Goal: Transaction & Acquisition: Book appointment/travel/reservation

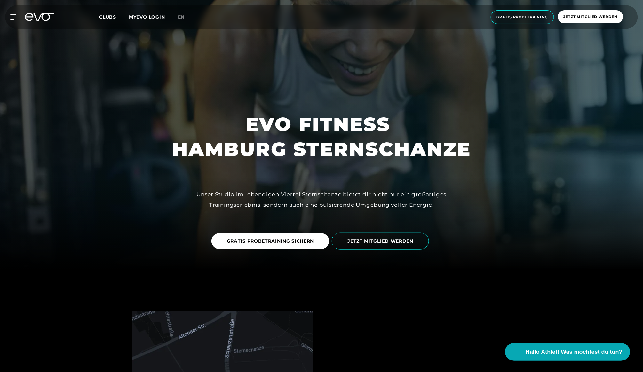
scroll to position [105, 0]
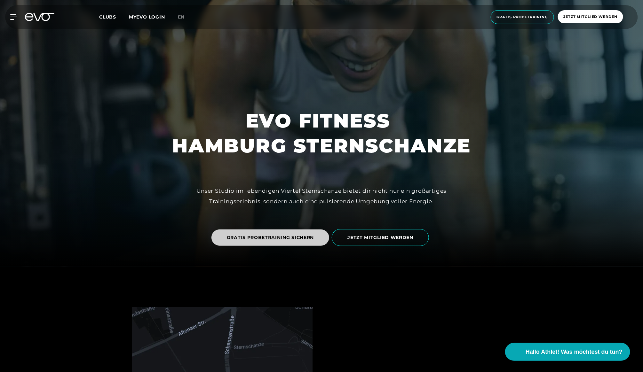
click at [270, 240] on span "GRATIS PROBETRAINING SICHERN" at bounding box center [270, 237] width 87 height 7
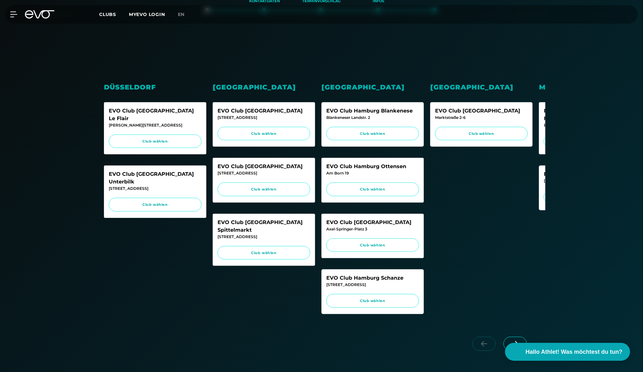
scroll to position [156, 0]
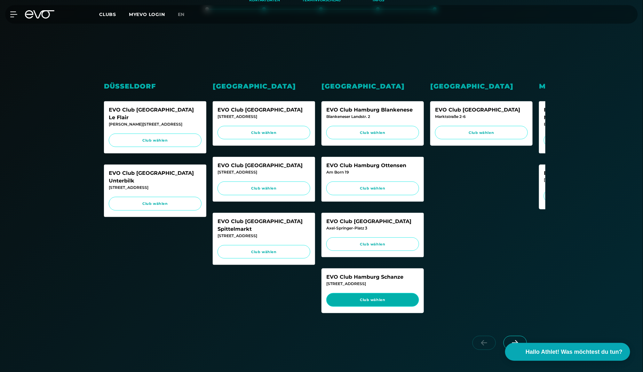
click at [390, 303] on span "Club wählen" at bounding box center [372, 299] width 81 height 5
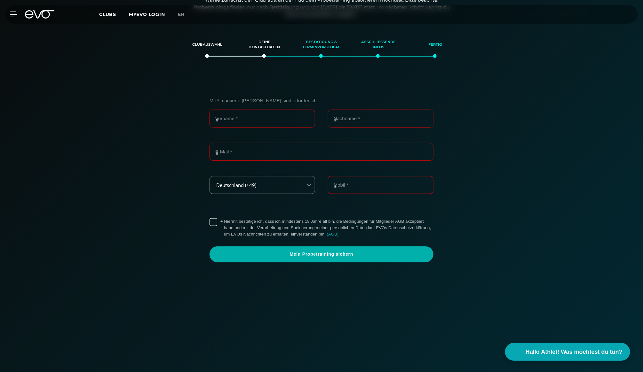
scroll to position [109, 0]
click at [380, 41] on div "Abschließende Infos" at bounding box center [378, 44] width 41 height 17
click at [308, 37] on div "Bestätigung & Terminvorschlag" at bounding box center [321, 44] width 41 height 17
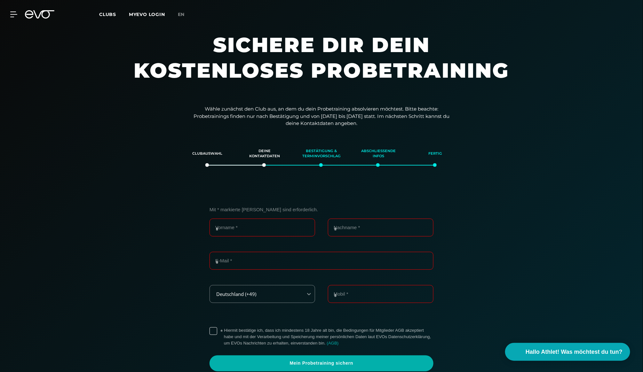
scroll to position [0, 0]
click at [12, 10] on div "MyEVO Login Über EVO Mitgliedschaften Probetraining TAGESPASS EVO Studios [GEOG…" at bounding box center [321, 14] width 640 height 19
click at [15, 20] on div "MyEVO Login Über EVO Mitgliedschaften Probetraining TAGESPASS EVO Studios [GEOG…" at bounding box center [321, 14] width 640 height 19
click at [14, 10] on div "MyEVO Login Über EVO Mitgliedschaften Probetraining TAGESPASS EVO Studios [GEOG…" at bounding box center [321, 14] width 640 height 19
click at [14, 12] on icon at bounding box center [14, 15] width 9 height 6
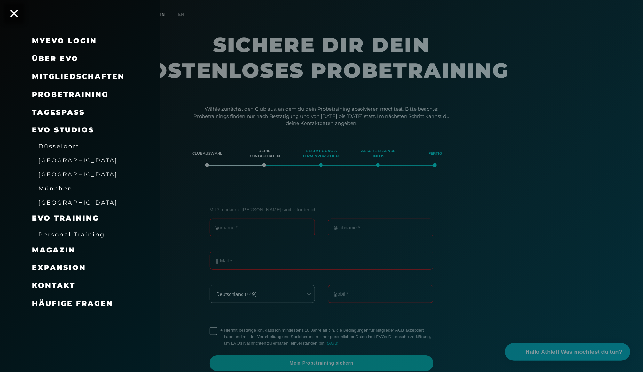
click at [81, 75] on span "Mitgliedschaften" at bounding box center [78, 76] width 93 height 9
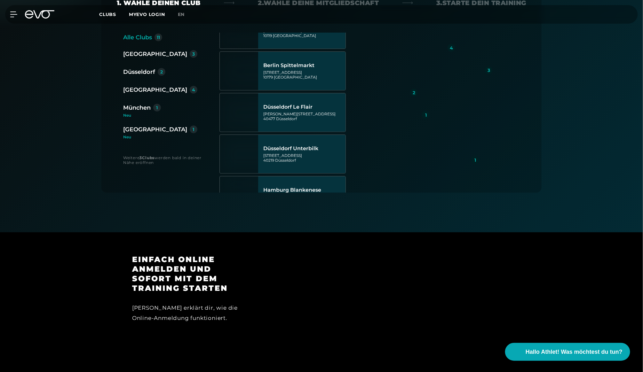
scroll to position [168, 0]
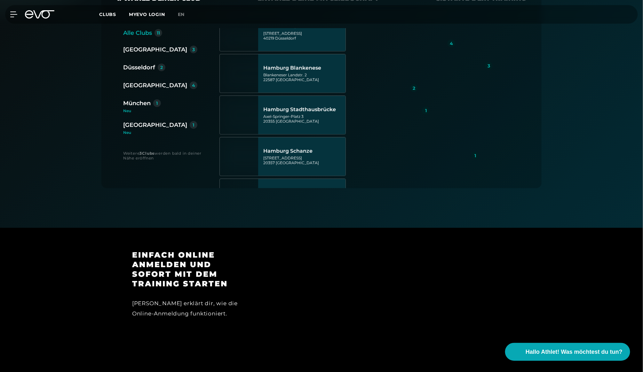
click at [145, 81] on div "[GEOGRAPHIC_DATA]" at bounding box center [155, 85] width 64 height 9
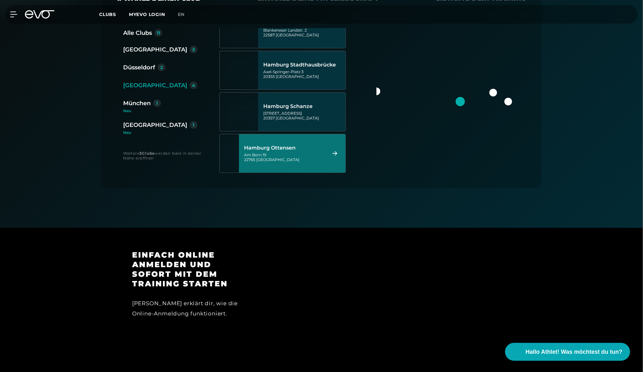
click at [306, 153] on div "[STREET_ADDRESS]" at bounding box center [284, 158] width 80 height 10
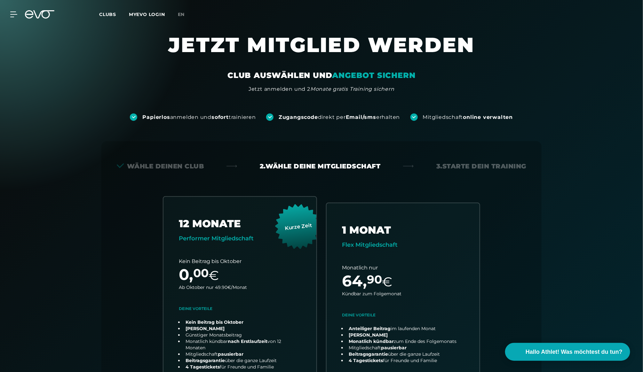
scroll to position [0, 0]
click at [16, 17] on icon at bounding box center [14, 15] width 9 height 6
